Goal: Navigation & Orientation: Find specific page/section

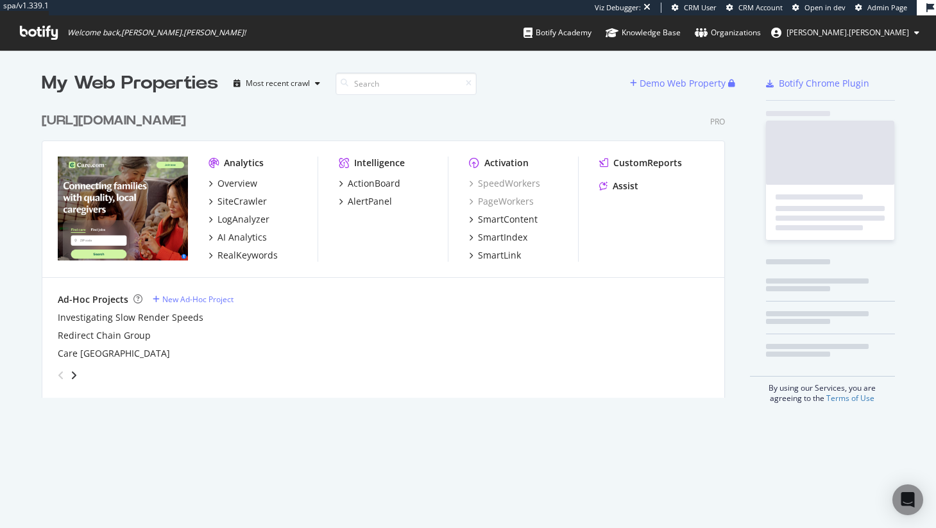
scroll to position [292, 684]
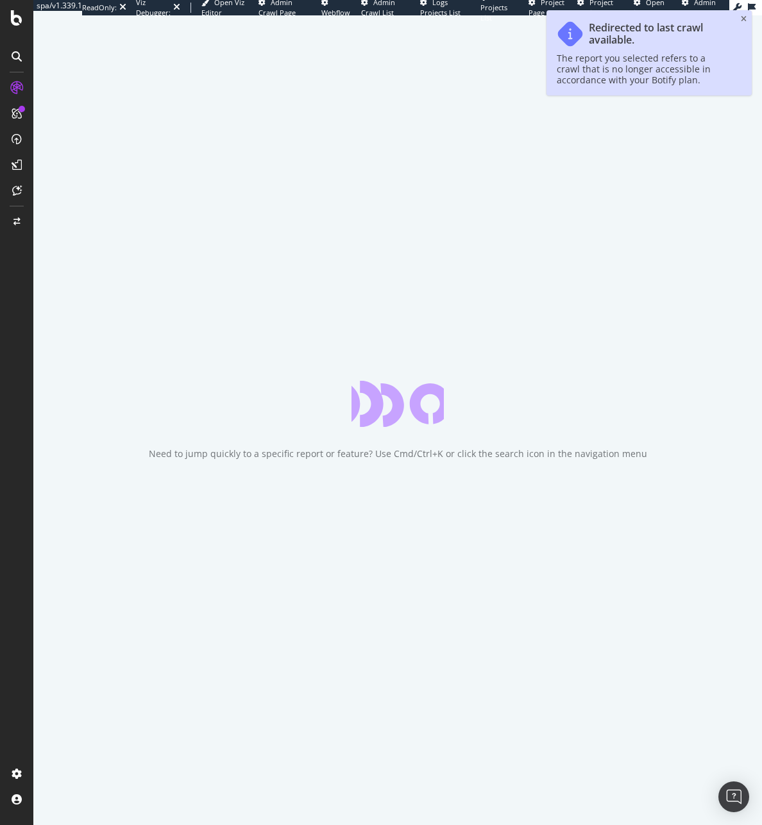
click at [704, 5] on span "Admin Page" at bounding box center [699, 7] width 34 height 20
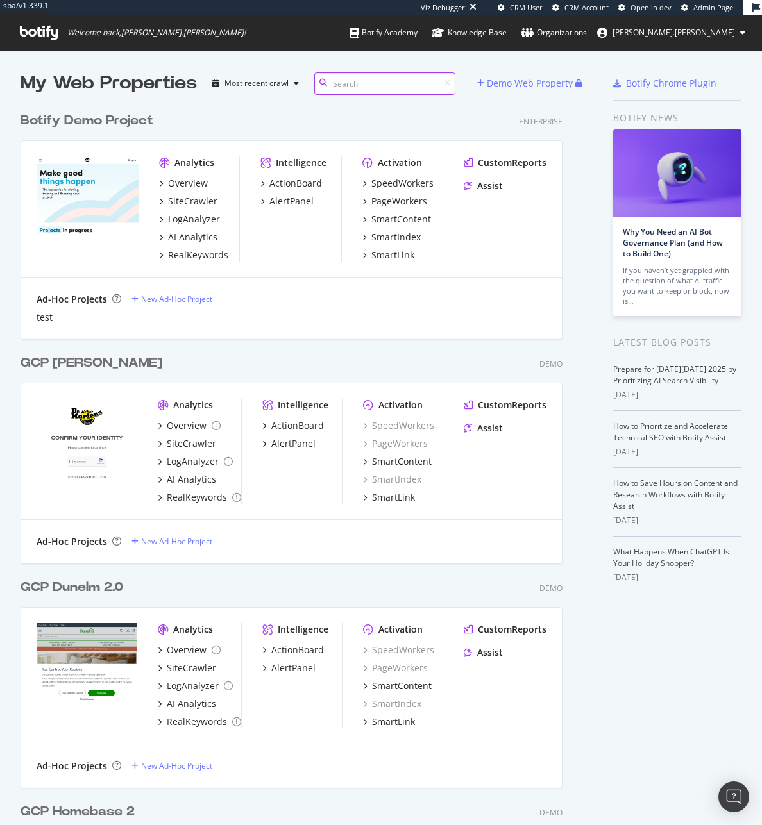
click at [353, 81] on input at bounding box center [384, 83] width 141 height 22
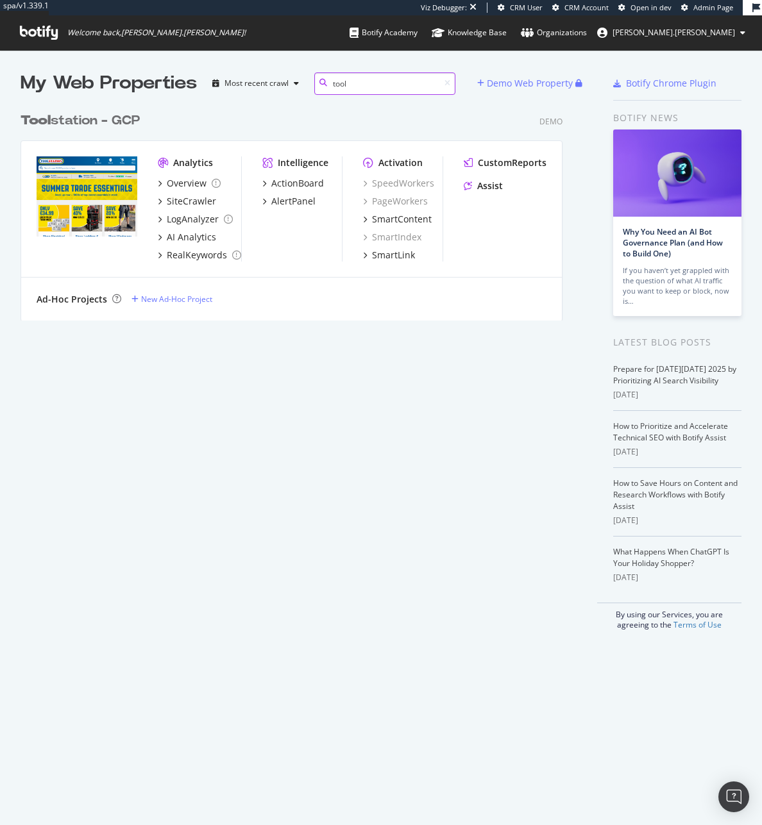
type input "tool"
click at [115, 113] on div "Tool station - GCP" at bounding box center [80, 121] width 119 height 19
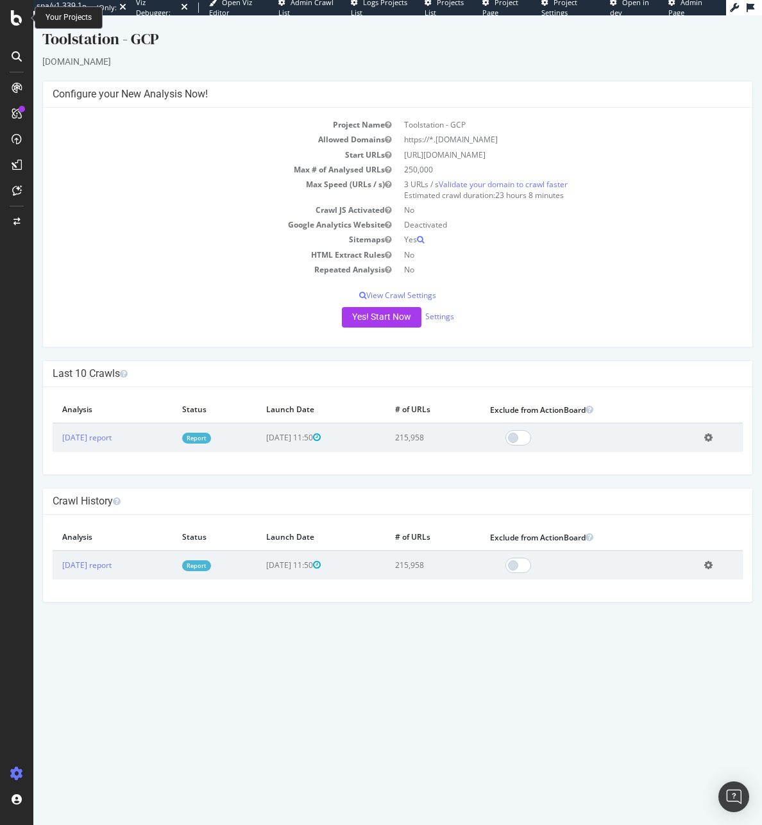
click at [21, 21] on icon at bounding box center [17, 17] width 12 height 15
